Goal: Information Seeking & Learning: Find specific fact

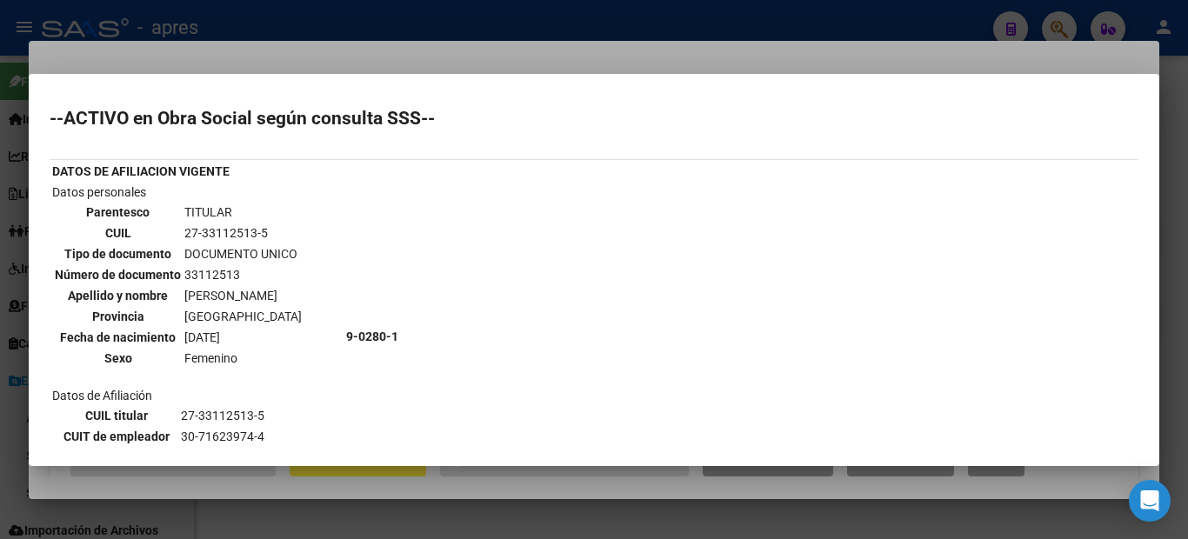
click at [5, 141] on div at bounding box center [594, 269] width 1188 height 539
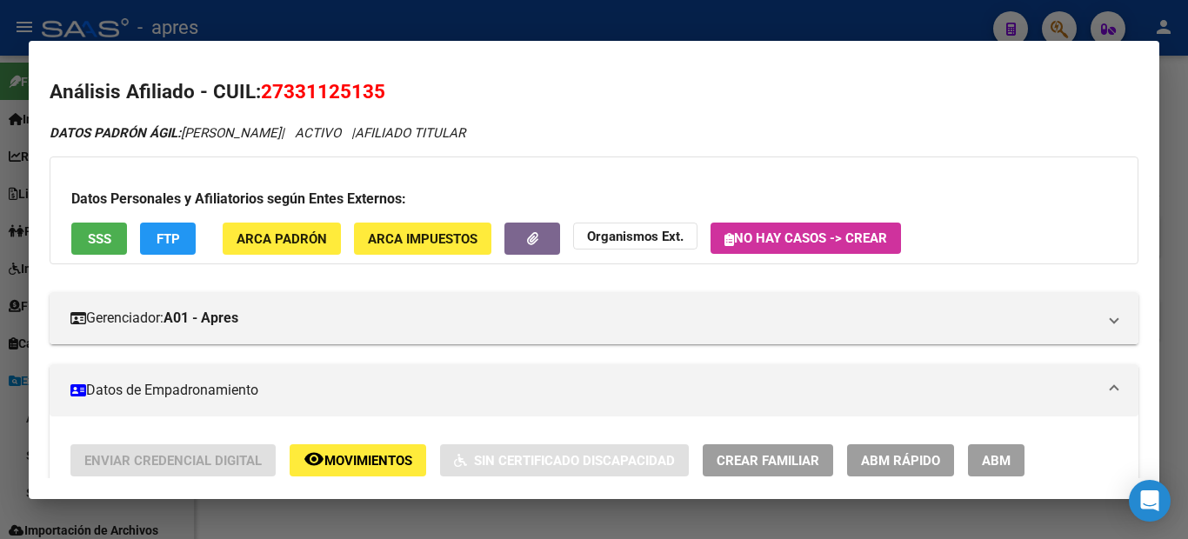
click at [0, 139] on div at bounding box center [594, 269] width 1188 height 539
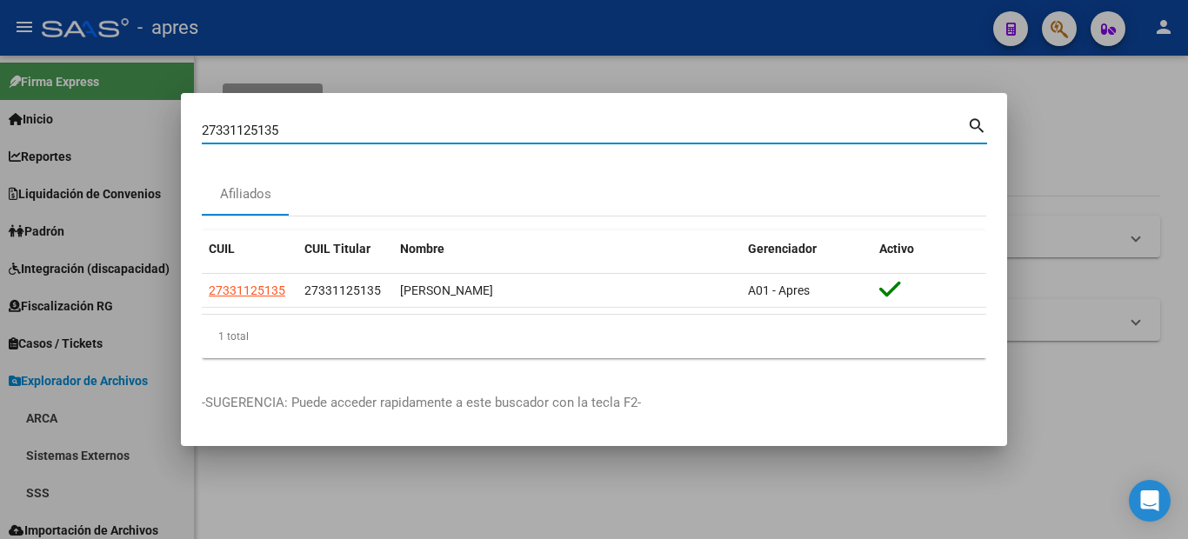
drag, startPoint x: 298, startPoint y: 137, endPoint x: 138, endPoint y: 117, distance: 161.3
click at [165, 120] on div "27331125135 Buscar (apellido, dni, cuil, nro traspaso, cuit, obra social) searc…" at bounding box center [594, 269] width 1188 height 539
paste input "39512242"
type input "39512242"
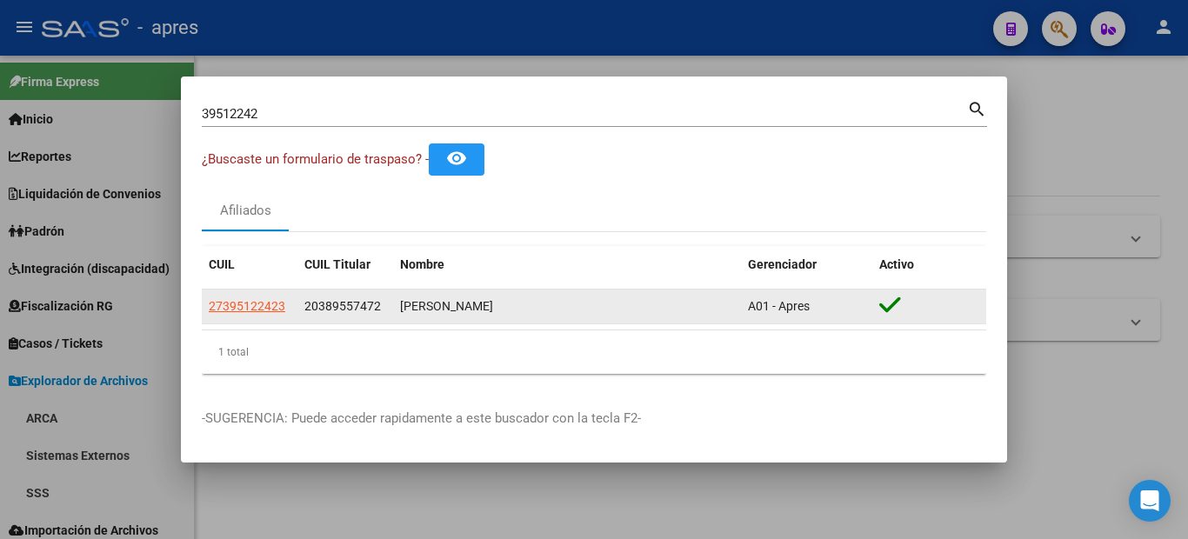
click at [252, 317] on datatable-body-cell "27395122423" at bounding box center [250, 307] width 96 height 34
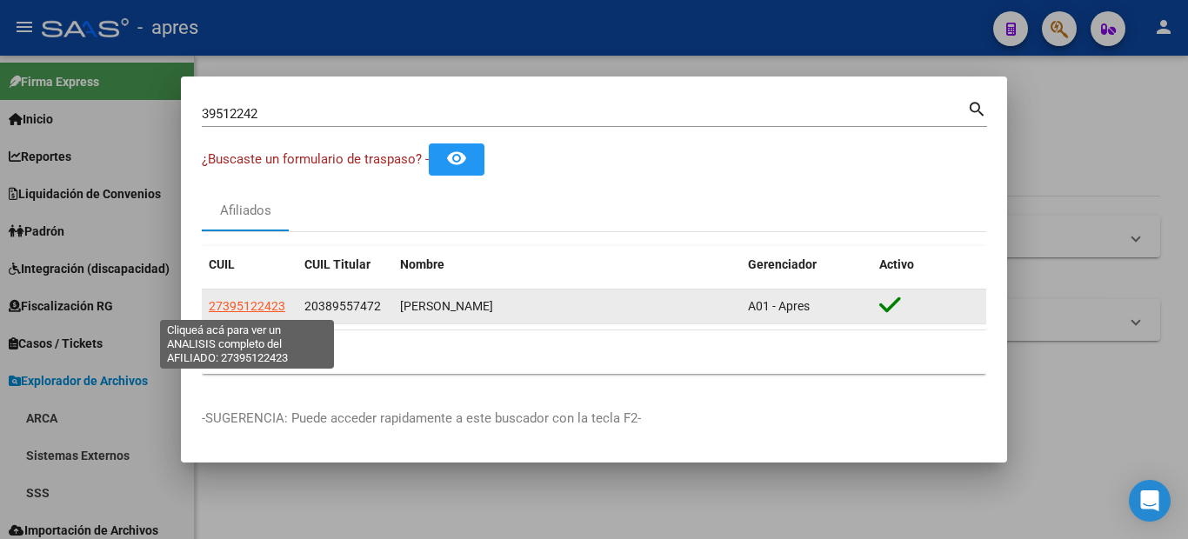
click at [240, 309] on span "27395122423" at bounding box center [247, 306] width 77 height 14
type textarea "27395122423"
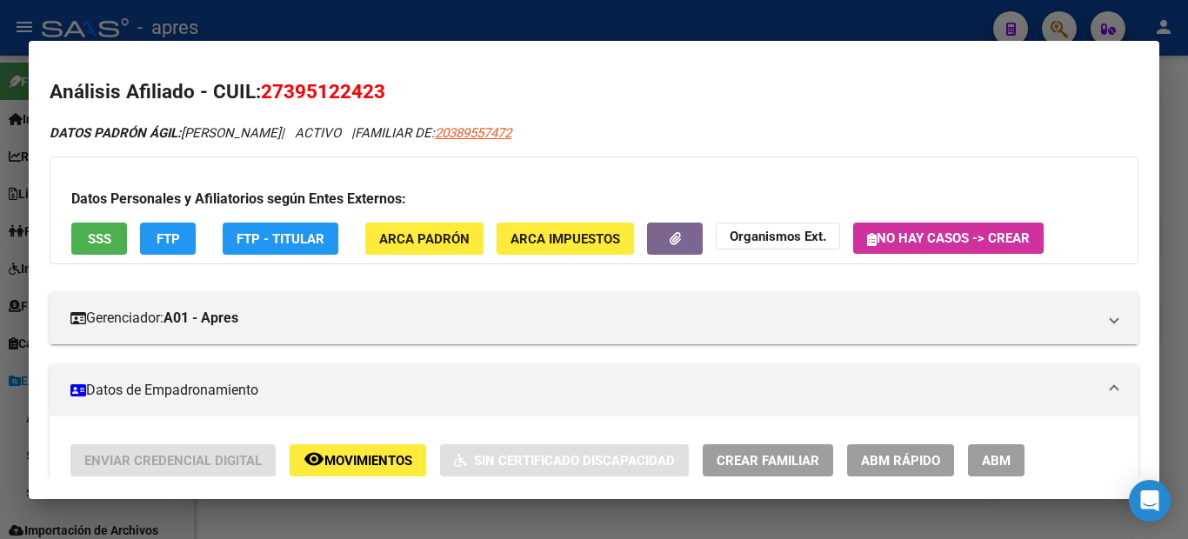
drag, startPoint x: 692, startPoint y: 137, endPoint x: 607, endPoint y: 126, distance: 86.0
click at [607, 126] on div "DATOS PADRÓN ÁGIL: [PERSON_NAME] | ACTIVO | FAMILIAR DE: 20389557472" at bounding box center [594, 133] width 1089 height 20
click at [454, 126] on icon "DATOS PADRÓN ÁGIL: [PERSON_NAME] | ACTIVO | FAMILIAR DE: 20389557472" at bounding box center [281, 133] width 462 height 16
drag, startPoint x: 382, startPoint y: 87, endPoint x: 270, endPoint y: 94, distance: 112.4
click at [270, 94] on h2 "Análisis Afiliado - CUIL: 27395122423" at bounding box center [594, 92] width 1089 height 30
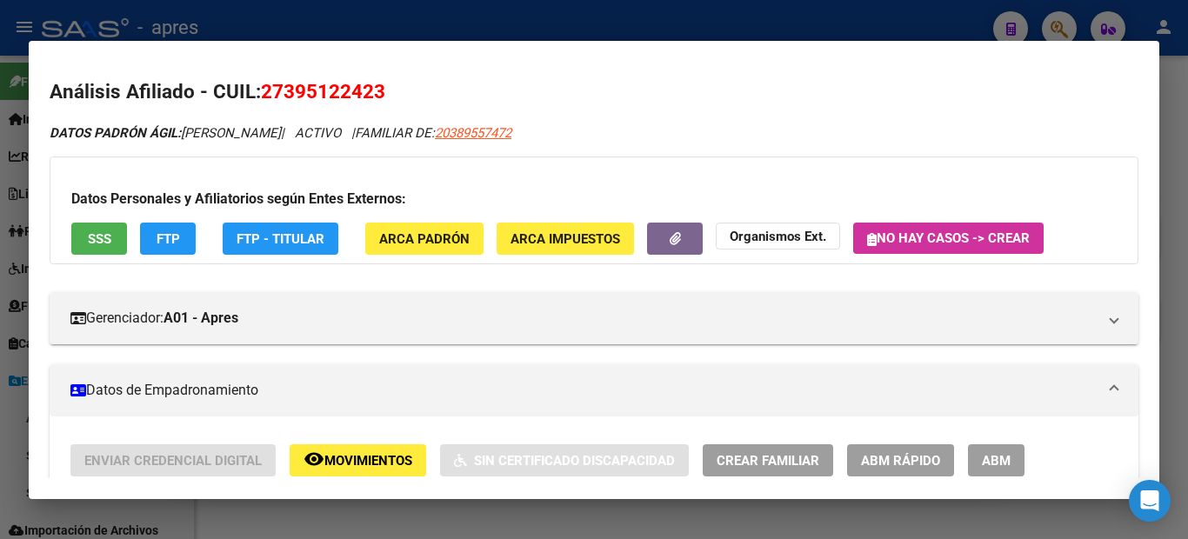
copy span "27395122423"
click at [0, 182] on div at bounding box center [594, 269] width 1188 height 539
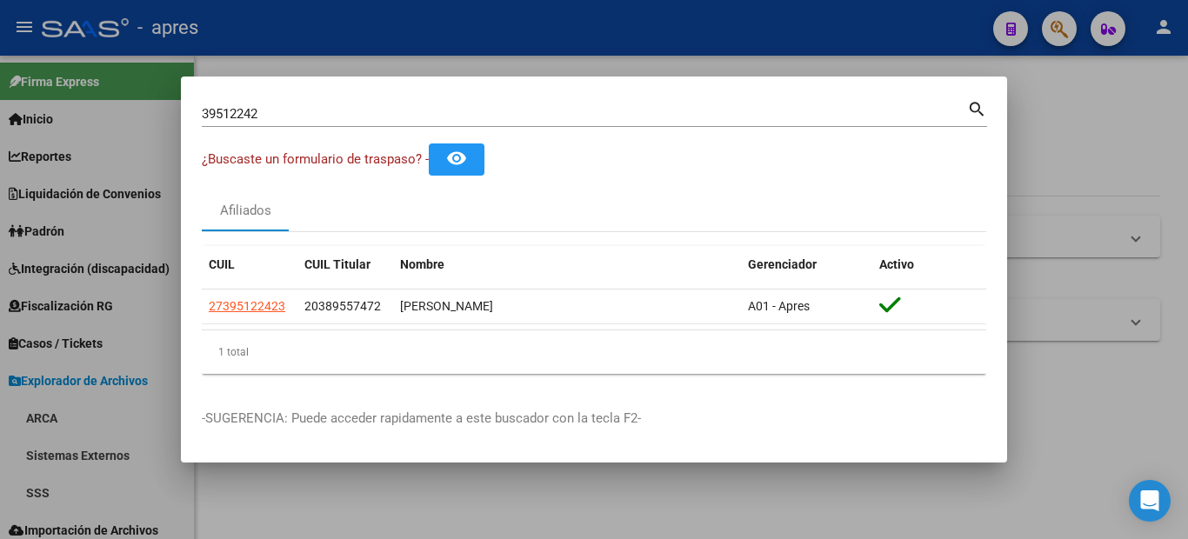
drag, startPoint x: 284, startPoint y: 115, endPoint x: 10, endPoint y: 99, distance: 273.5
click at [68, 108] on div "39512242 Buscar (apellido, dni, cuil, nro traspaso, cuit, obra social) search ¿…" at bounding box center [594, 269] width 1188 height 539
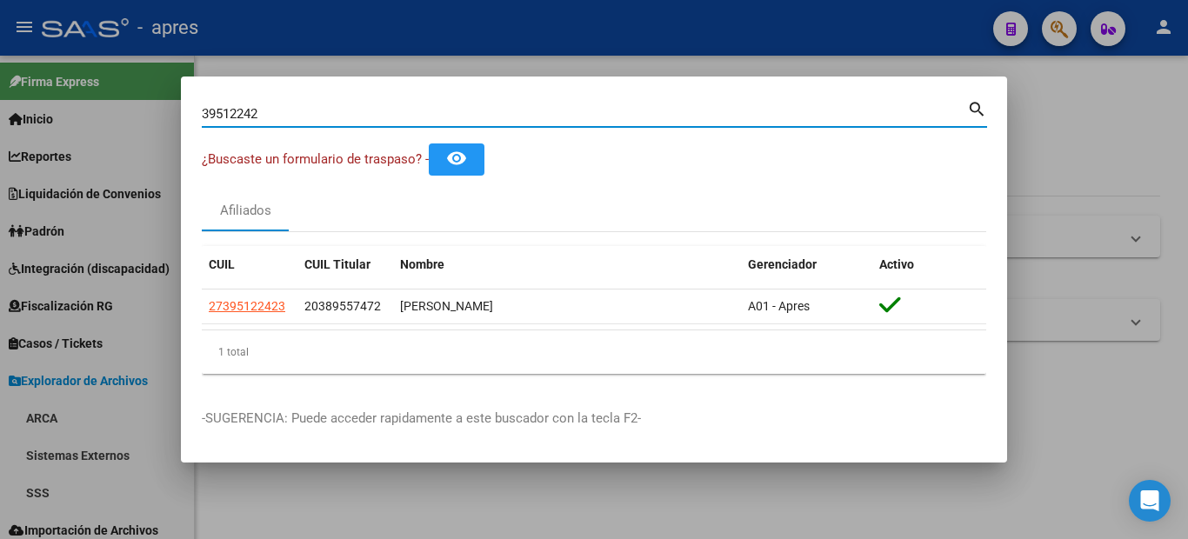
paste input "28320000"
type input "28320000"
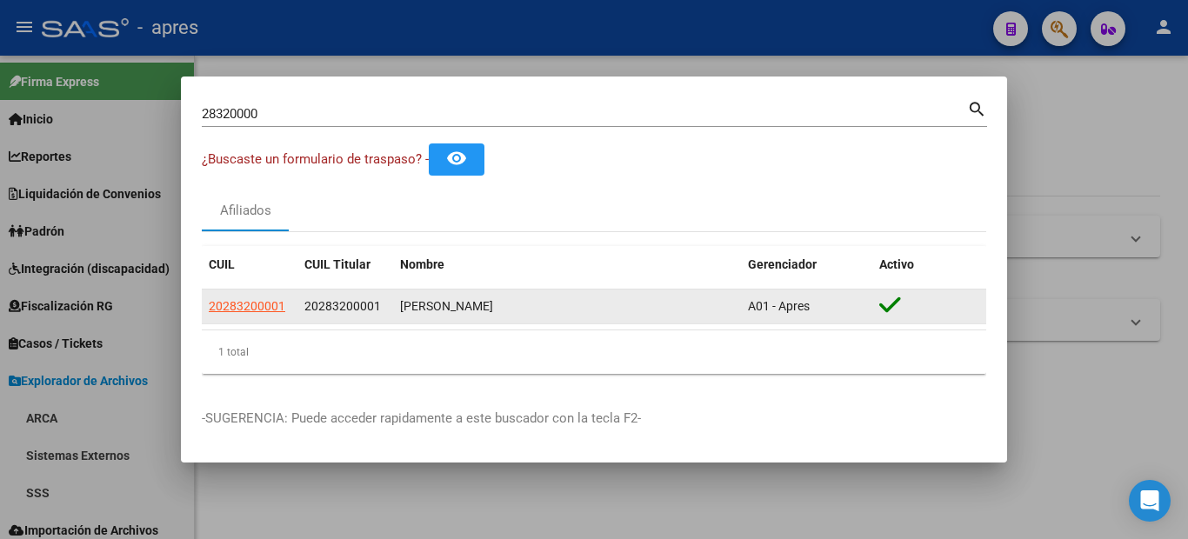
click at [242, 298] on app-link-go-to "20283200001" at bounding box center [247, 307] width 77 height 20
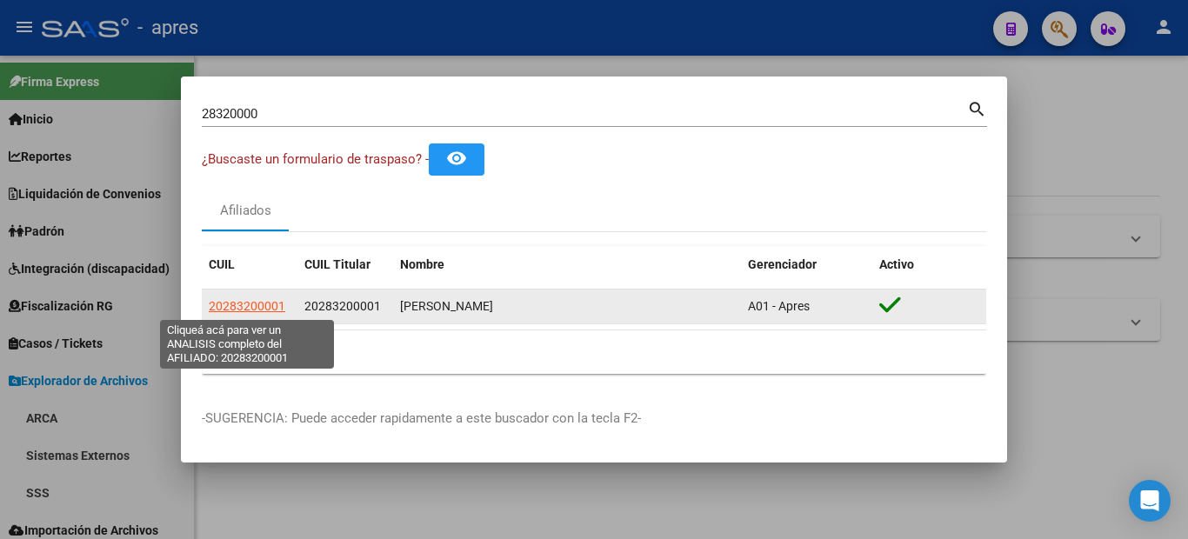
click at [244, 306] on span "20283200001" at bounding box center [247, 306] width 77 height 14
type textarea "20283200001"
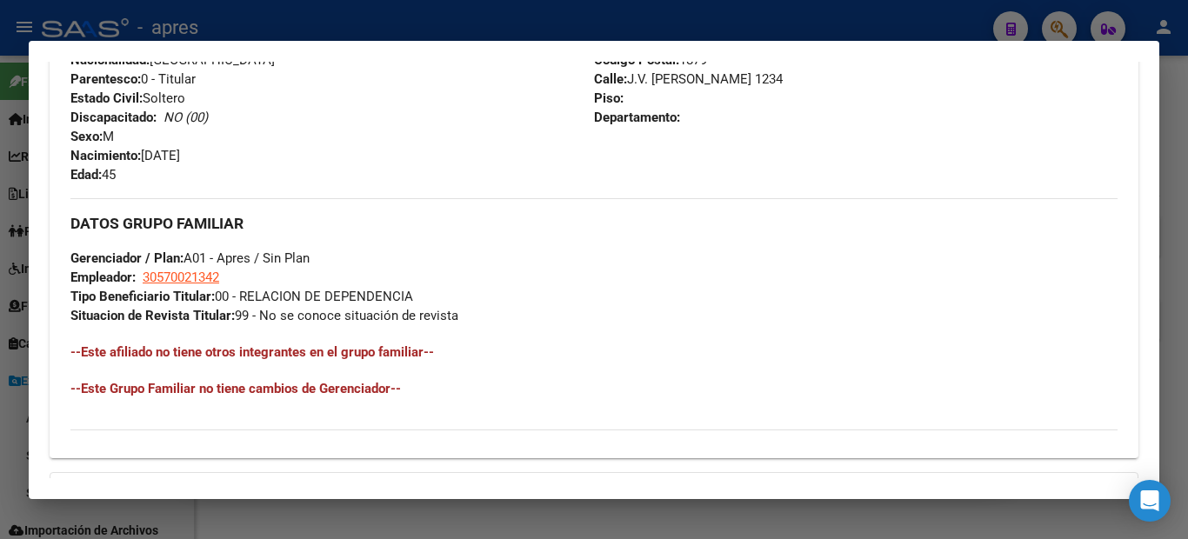
scroll to position [904, 0]
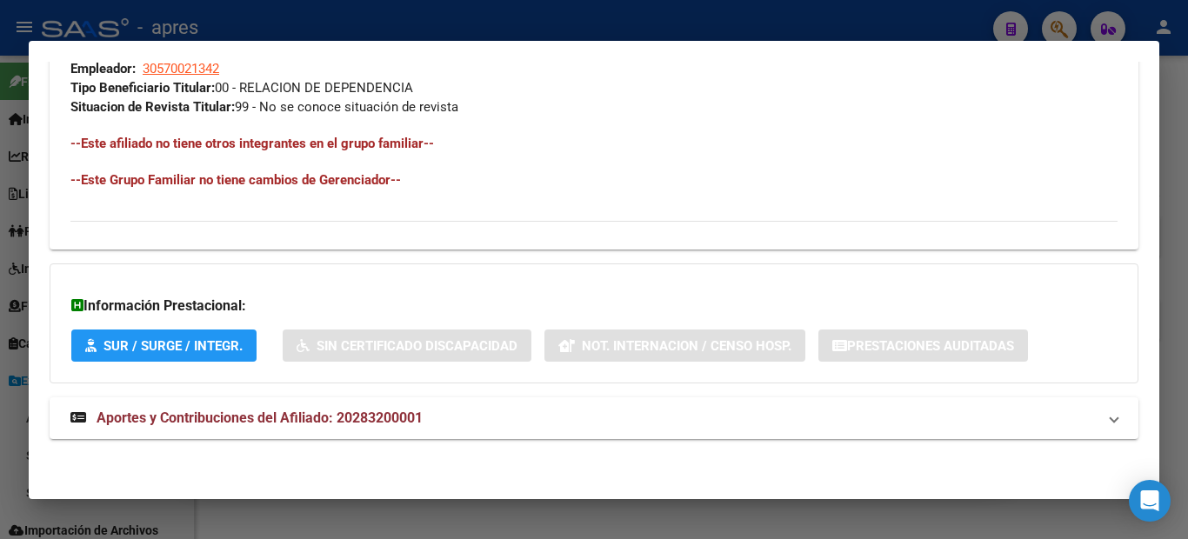
click at [175, 408] on strong "Aportes y Contribuciones del Afiliado: 20283200001" at bounding box center [246, 418] width 352 height 21
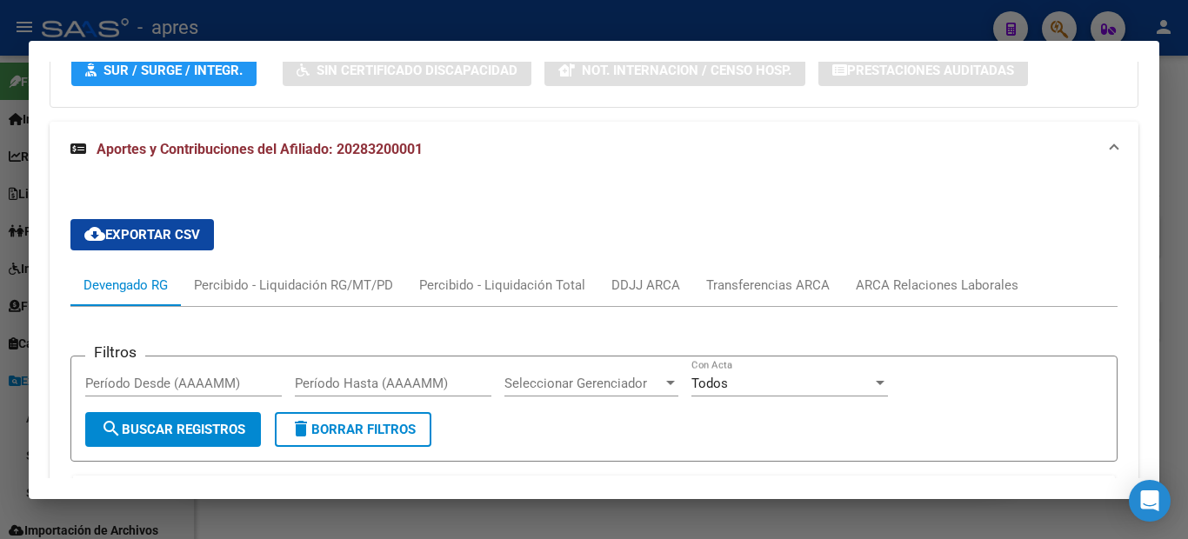
scroll to position [1354, 0]
